Goal: Task Accomplishment & Management: Complete application form

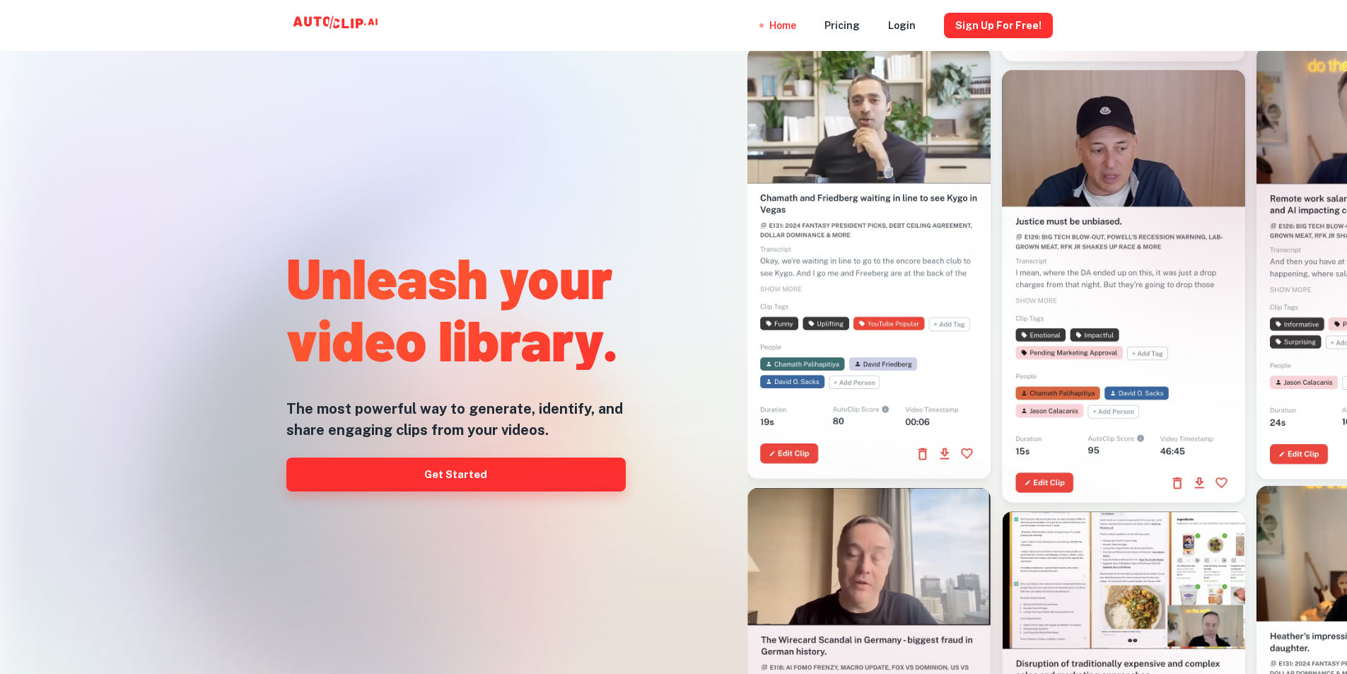
click at [471, 479] on link "Get Started" at bounding box center [455, 474] width 339 height 34
